Goal: Task Accomplishment & Management: Complete application form

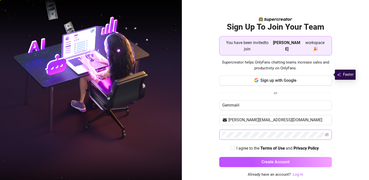
type input "[PERSON_NAME][EMAIL_ADDRESS][DOMAIN_NAME]"
click at [326, 132] on icon "eye-invisible" at bounding box center [327, 134] width 4 height 4
click at [232, 146] on input "I agree to the Terms of Use and Privacy Policy" at bounding box center [233, 148] width 4 height 4
checkbox input "true"
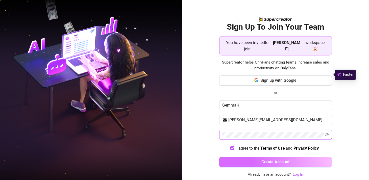
click at [242, 157] on button "Create Account" at bounding box center [275, 162] width 113 height 10
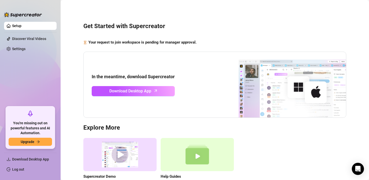
click at [326, 156] on div "Supercreator Demo Discover Supercreator and its benefits for OnlyFans chatters.…" at bounding box center [214, 164] width 263 height 53
